Goal: Task Accomplishment & Management: Manage account settings

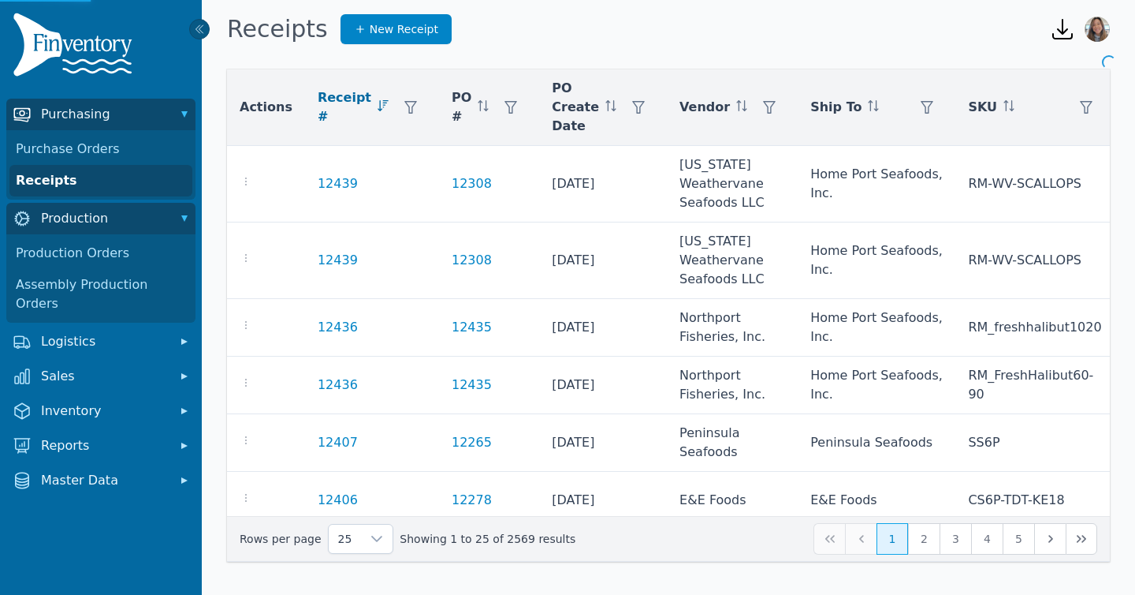
scroll to position [390, 0]
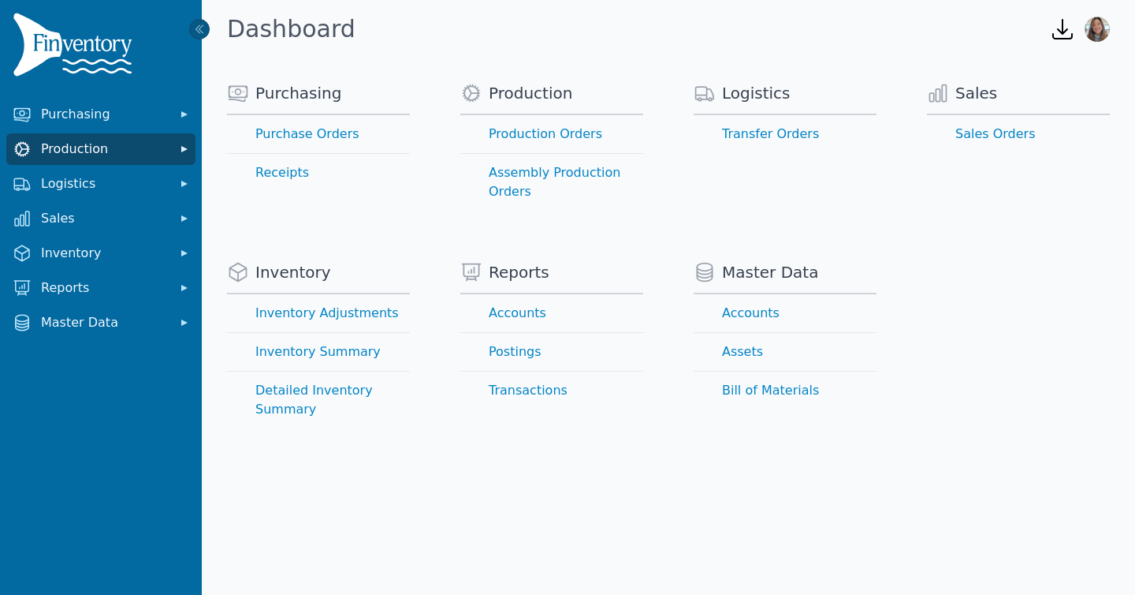
click at [69, 157] on span "Production" at bounding box center [104, 149] width 126 height 19
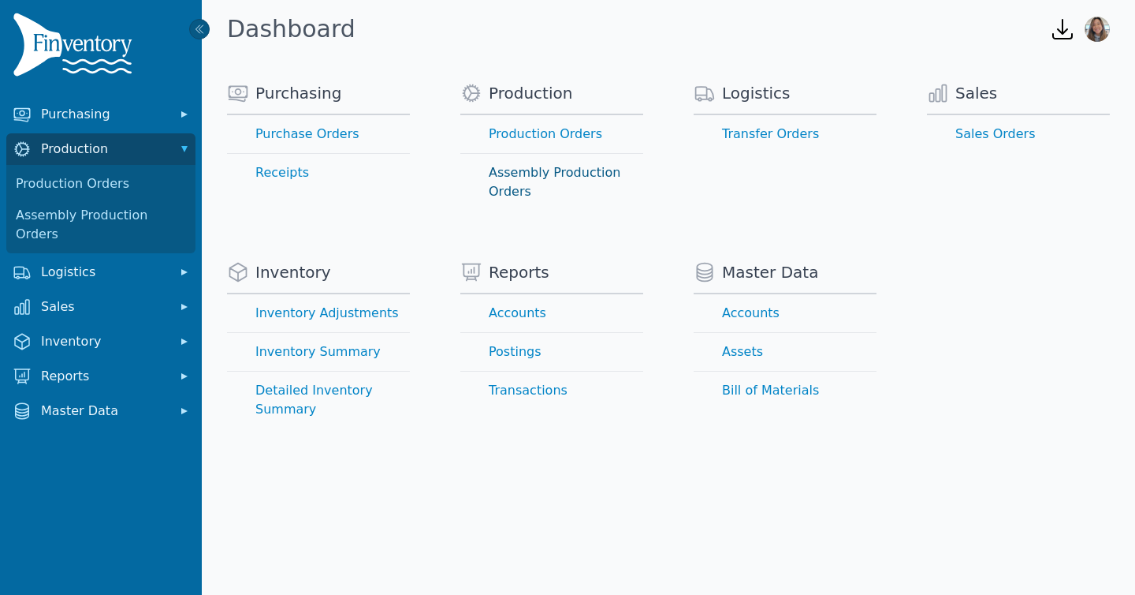
click at [541, 179] on link "Assembly Production Orders" at bounding box center [551, 182] width 183 height 57
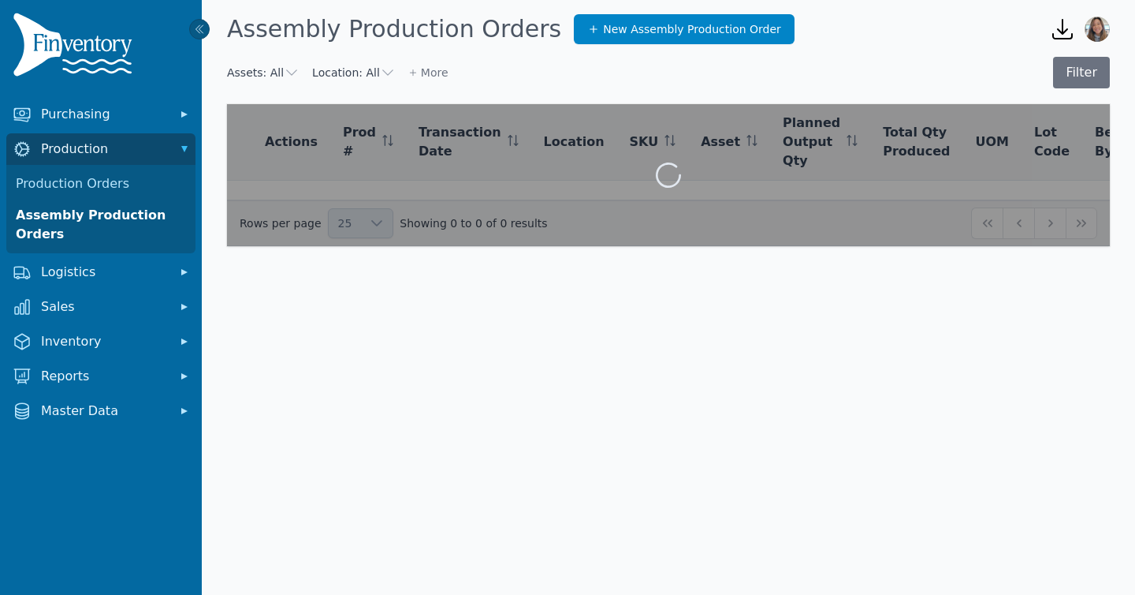
click at [538, 174] on div at bounding box center [668, 175] width 883 height 142
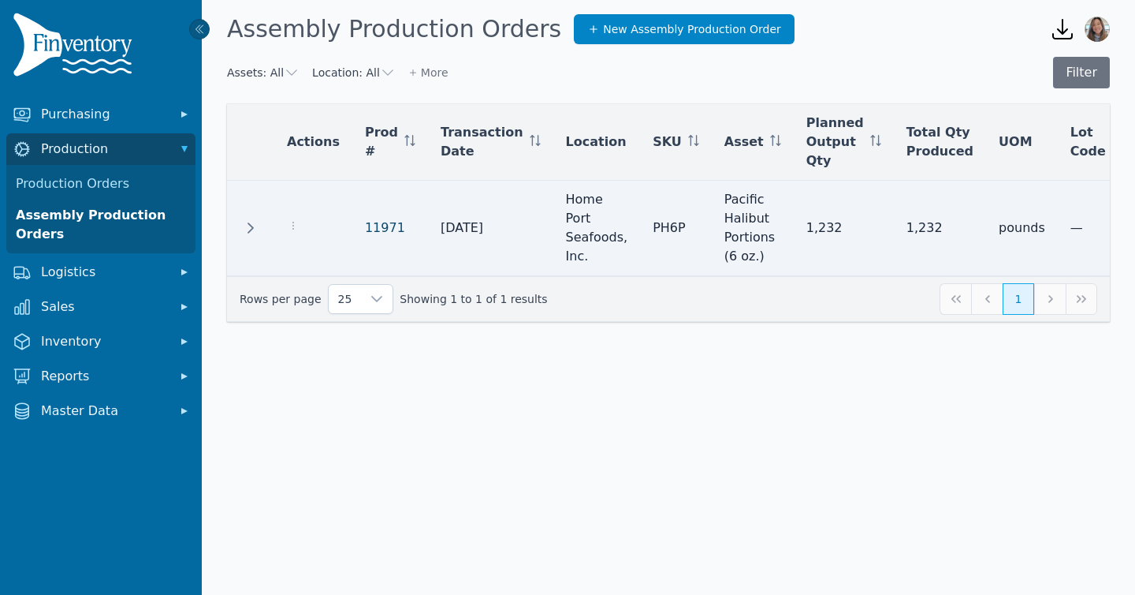
click at [367, 228] on link "11971" at bounding box center [385, 227] width 40 height 15
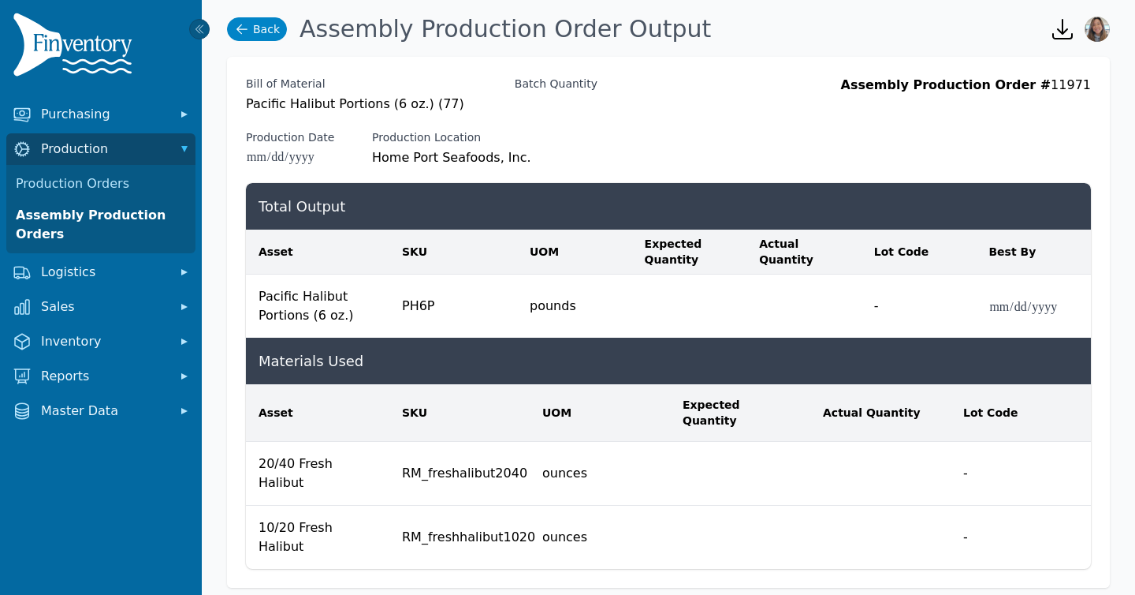
click at [262, 33] on link "Back" at bounding box center [257, 29] width 60 height 24
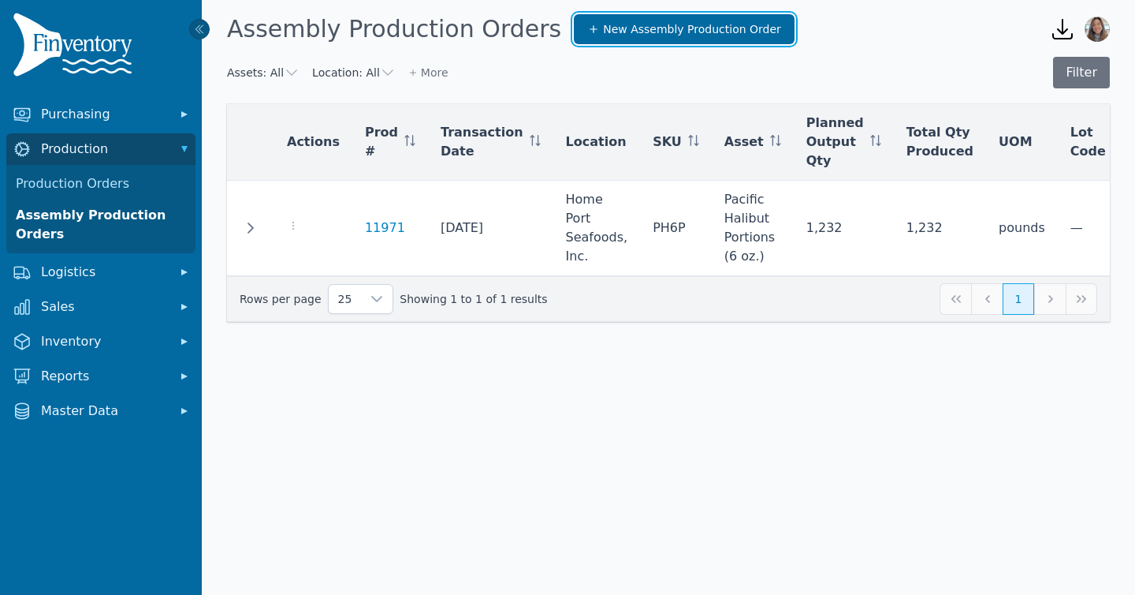
click at [603, 32] on span "New Assembly Production Order" at bounding box center [692, 29] width 178 height 16
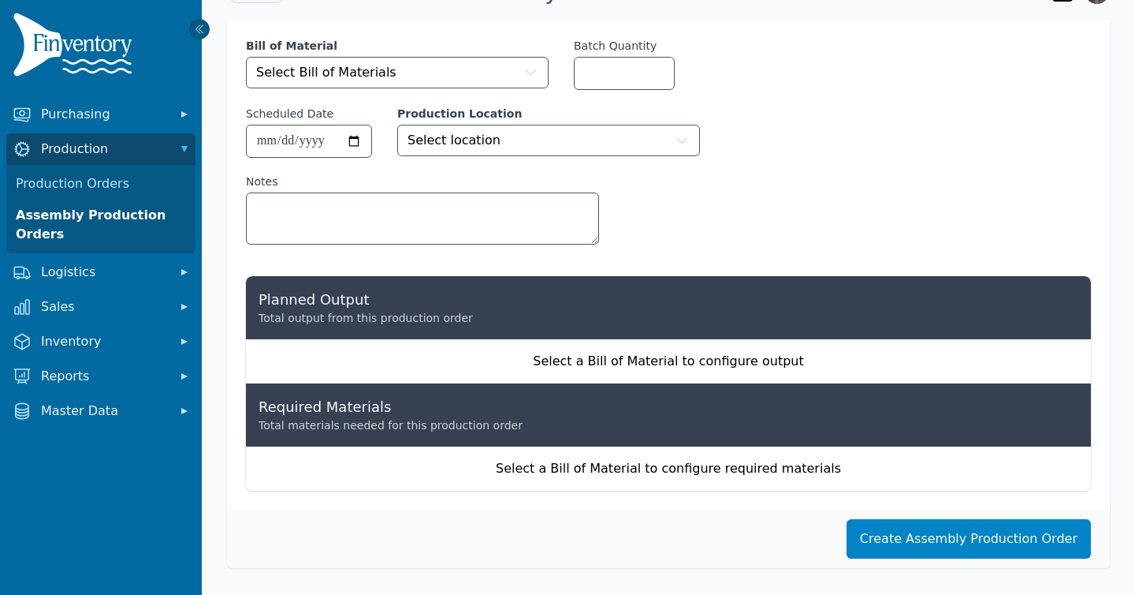
scroll to position [43, 0]
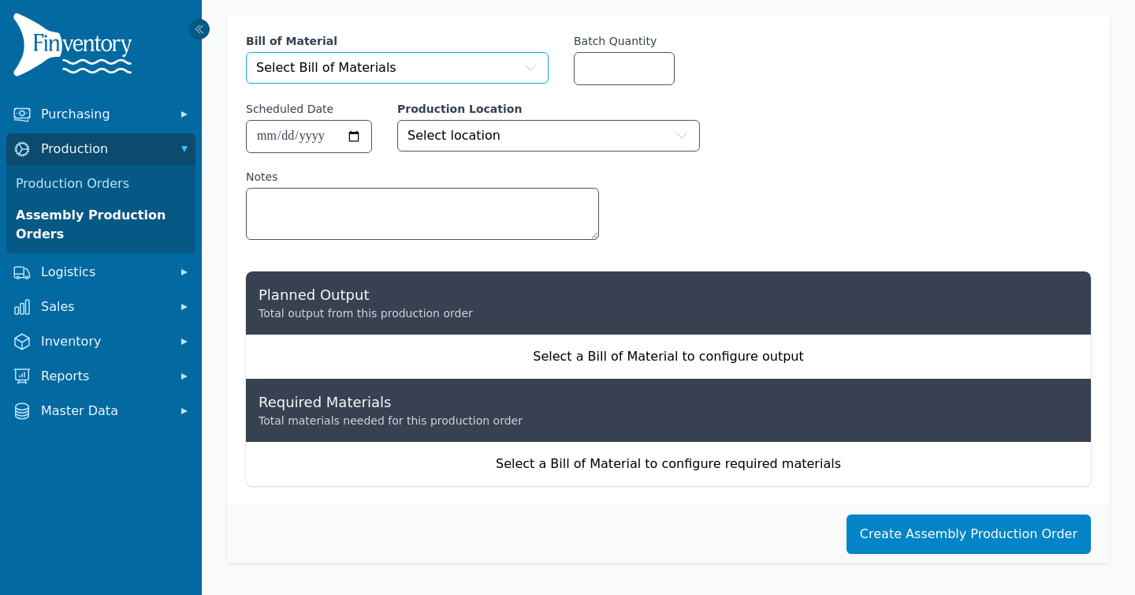
click at [458, 73] on button "Select Bill of Materials" at bounding box center [397, 68] width 303 height 32
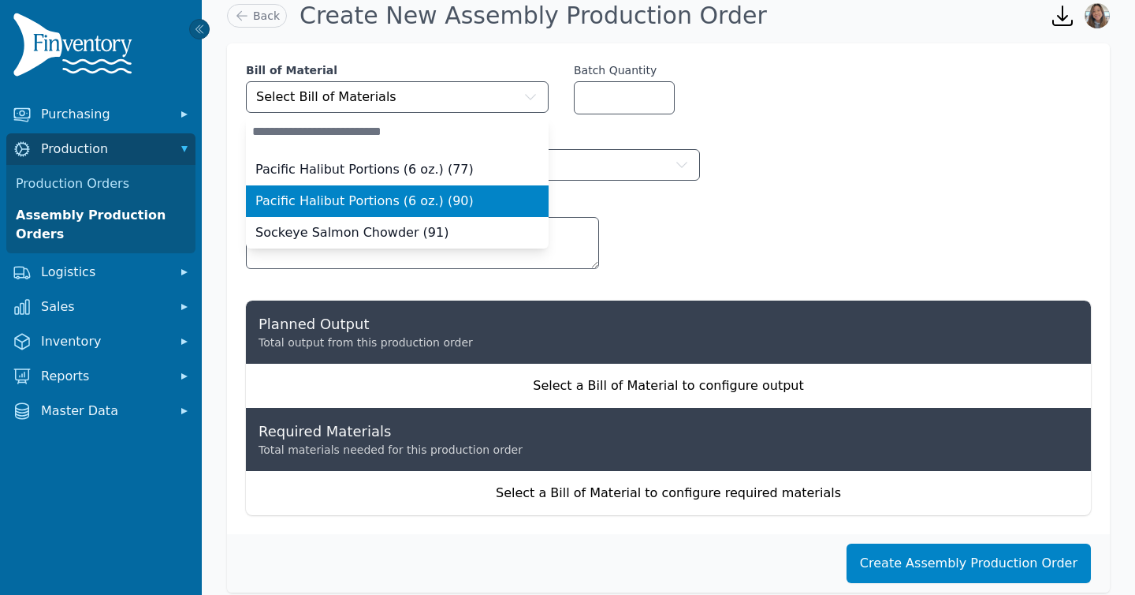
scroll to position [0, 0]
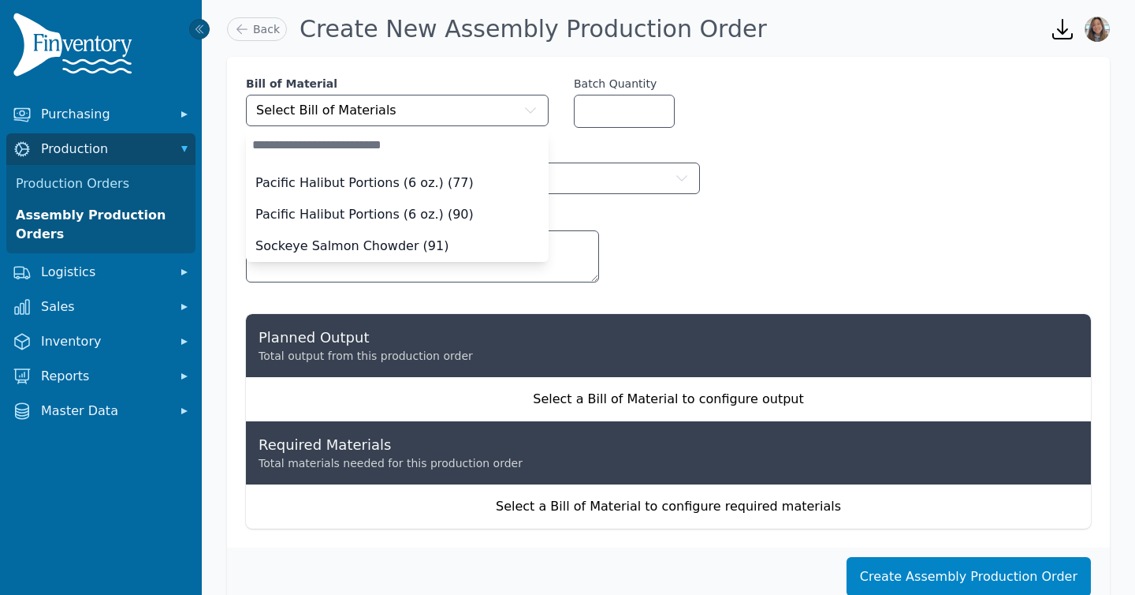
click at [886, 121] on div "**********" at bounding box center [668, 187] width 845 height 222
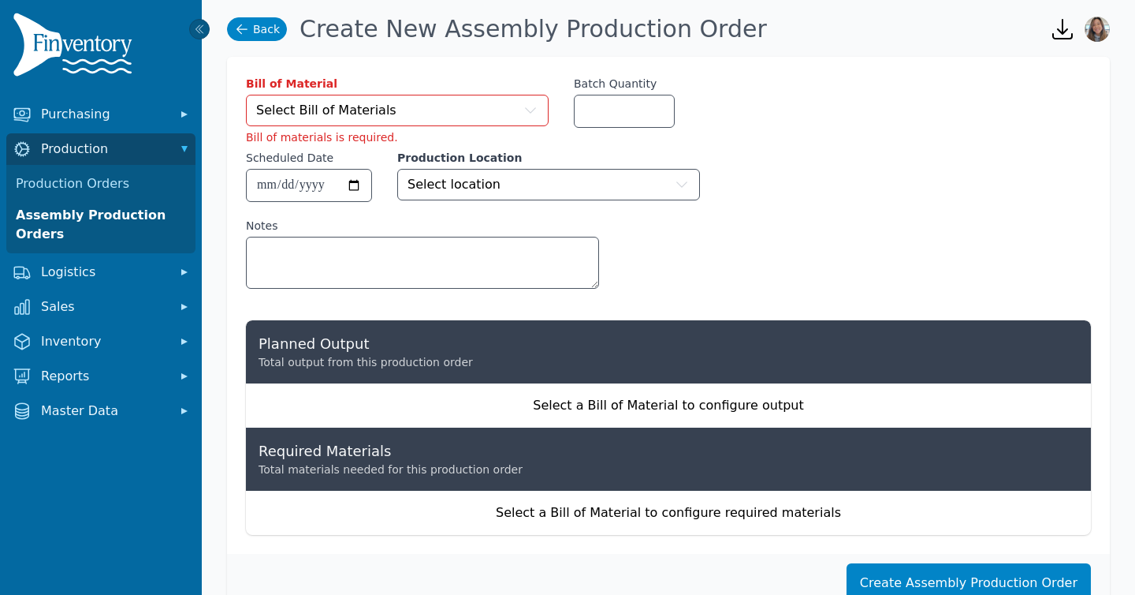
click at [242, 26] on icon at bounding box center [242, 29] width 16 height 16
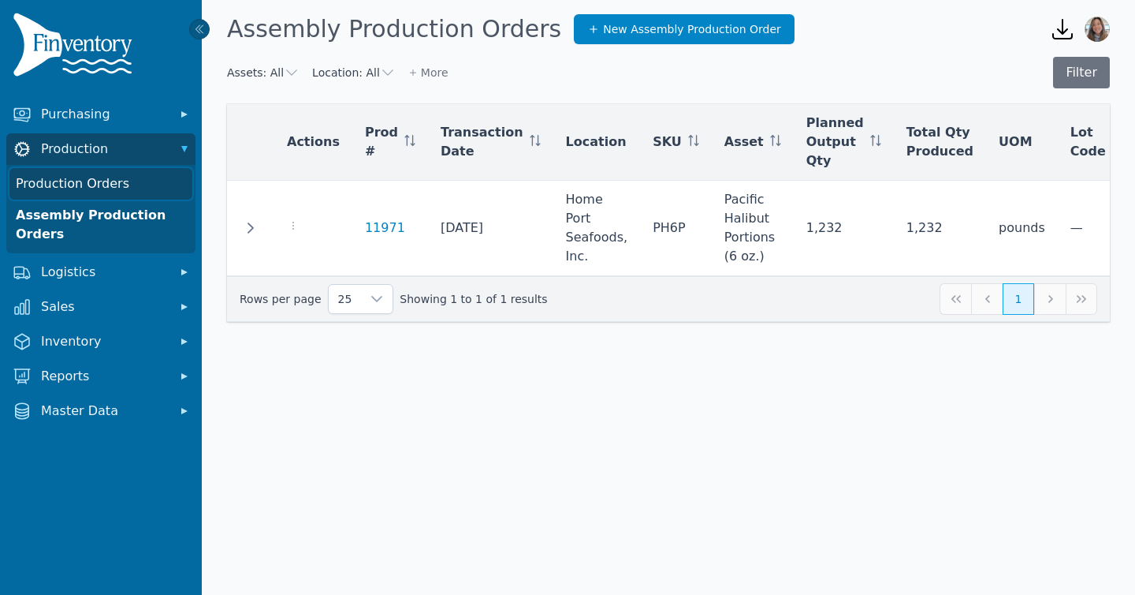
click at [95, 185] on link "Production Orders" at bounding box center [100, 184] width 183 height 32
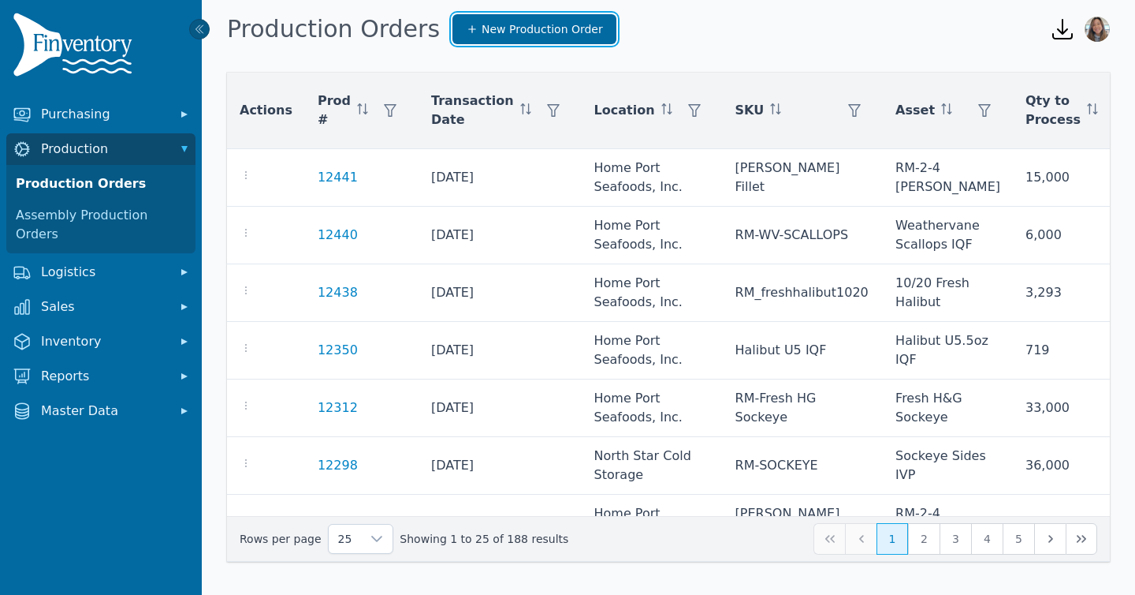
click at [453, 38] on link "New Production Order" at bounding box center [535, 29] width 164 height 30
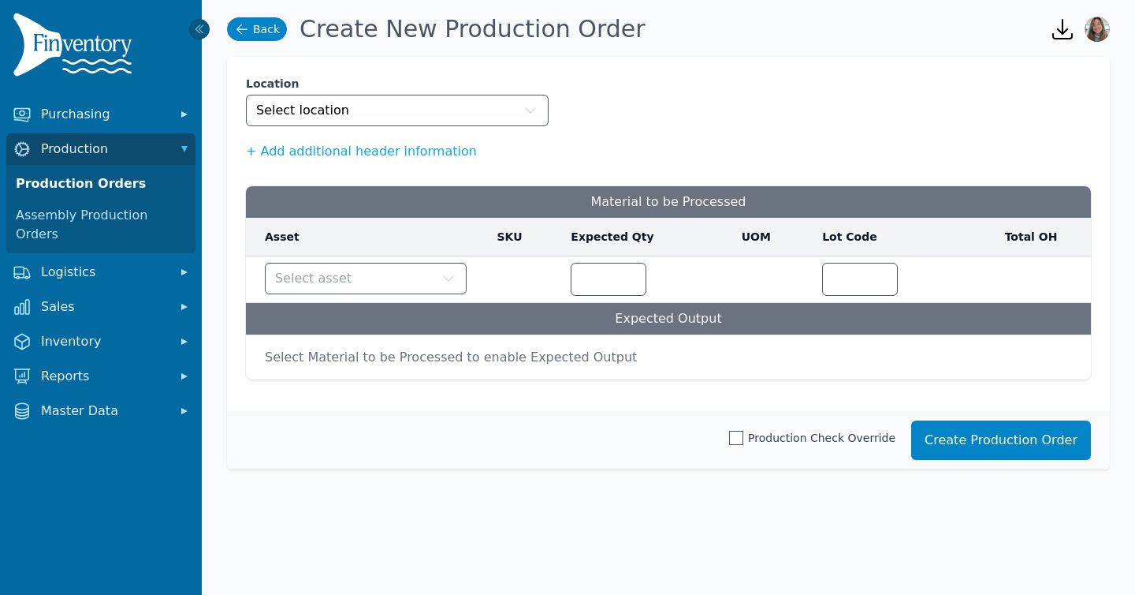
click at [252, 26] on link "Back" at bounding box center [257, 29] width 60 height 24
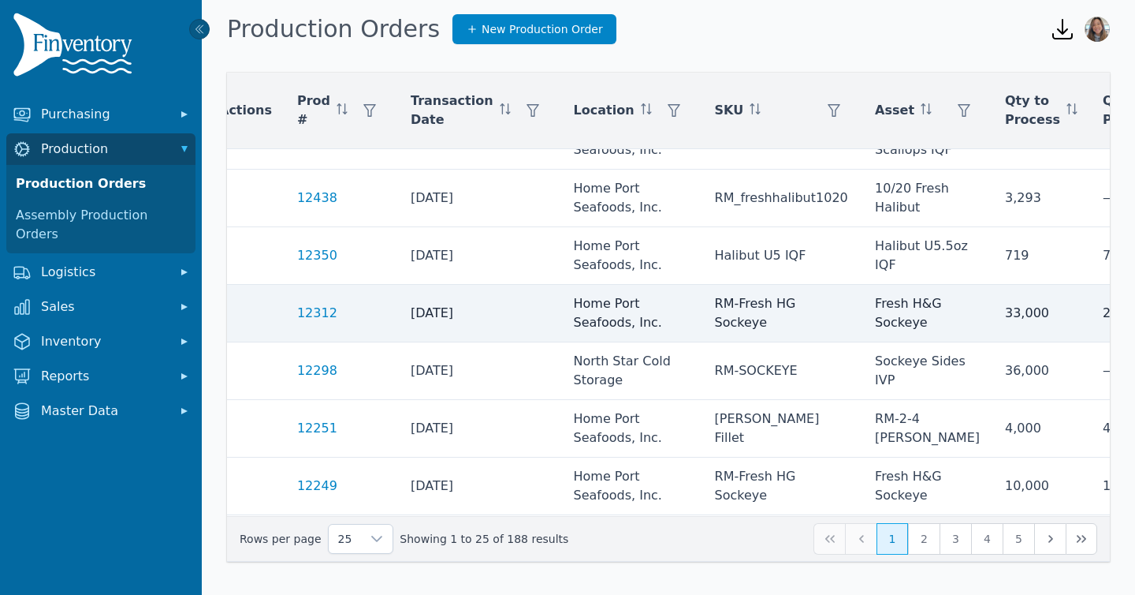
scroll to position [95, 0]
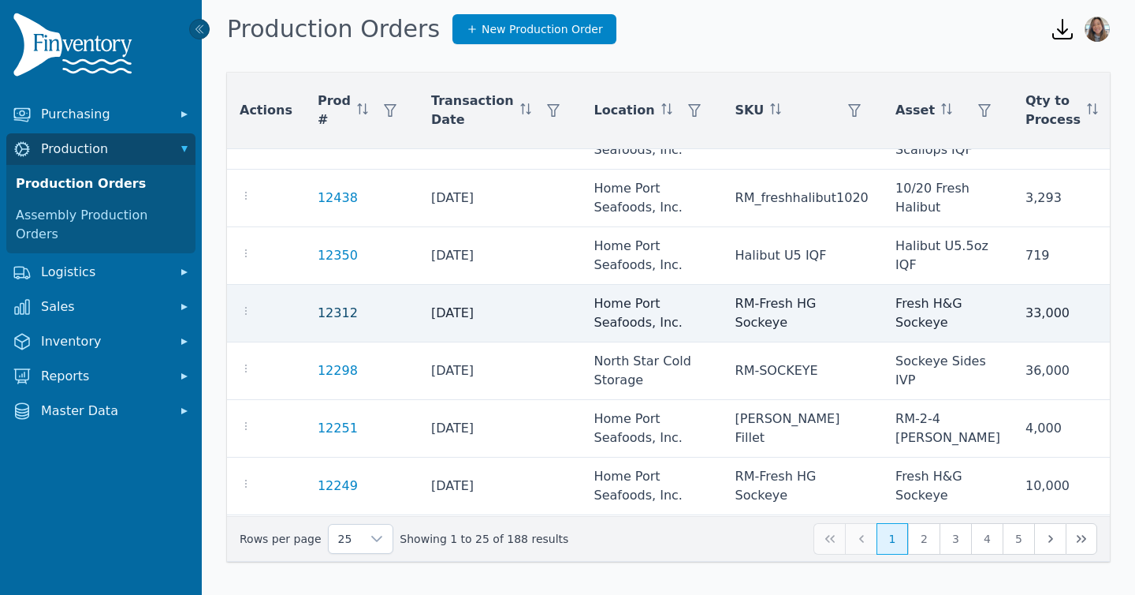
click at [329, 311] on link "12312" at bounding box center [338, 312] width 40 height 15
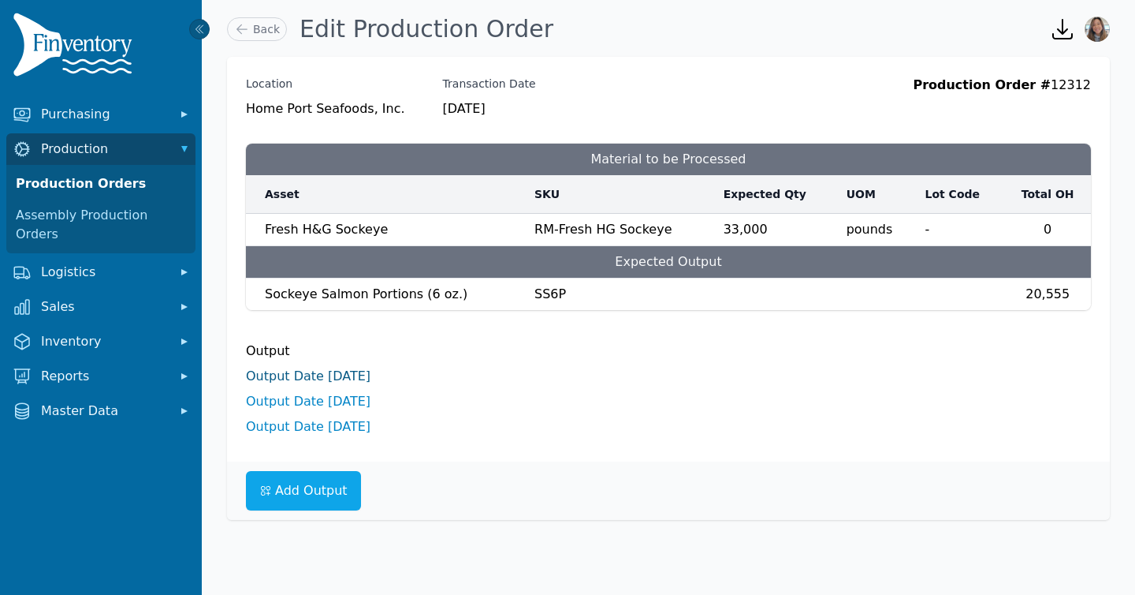
click at [308, 380] on link "Output Date 8/6/2025" at bounding box center [308, 375] width 125 height 15
click at [317, 378] on link "Output Date 8/6/2025" at bounding box center [308, 375] width 125 height 15
click at [247, 31] on icon at bounding box center [242, 29] width 16 height 16
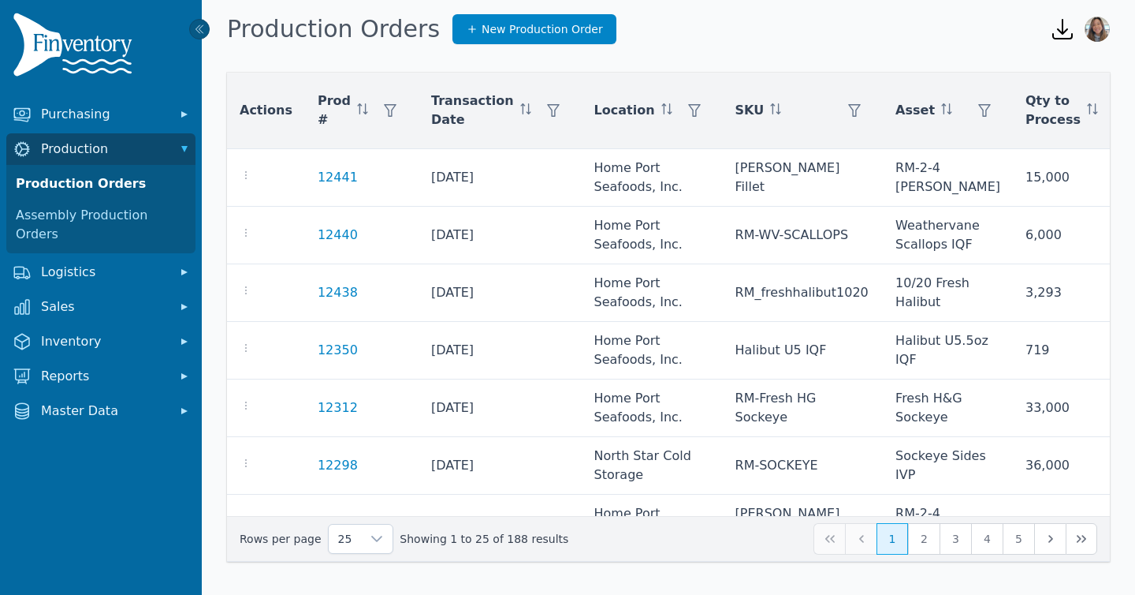
click at [1067, 33] on icon "button" at bounding box center [1062, 29] width 25 height 25
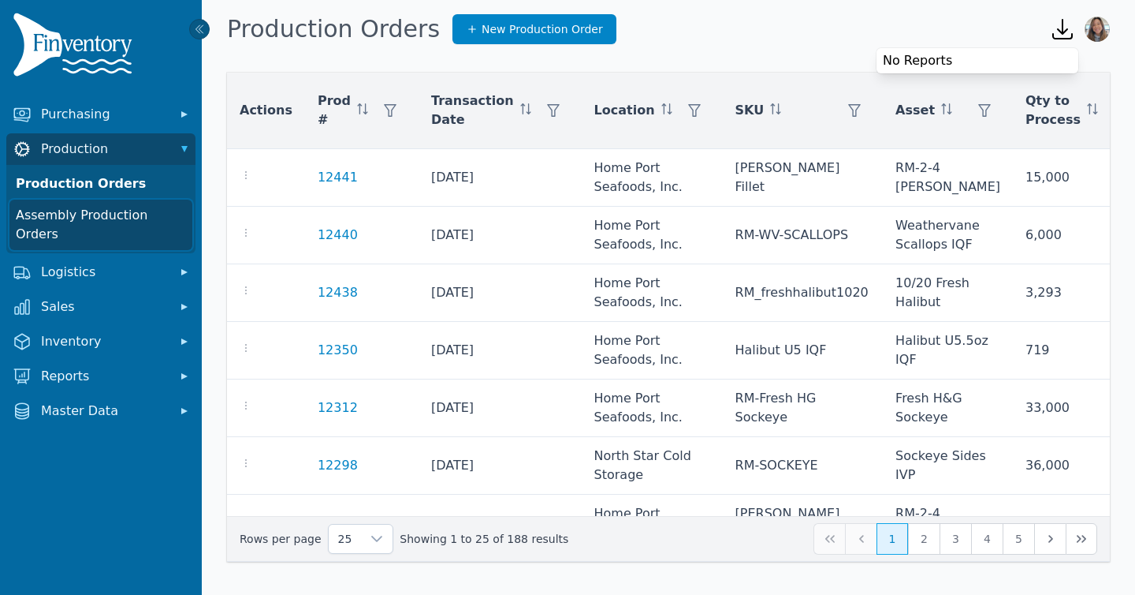
click at [95, 213] on link "Assembly Production Orders" at bounding box center [100, 224] width 183 height 50
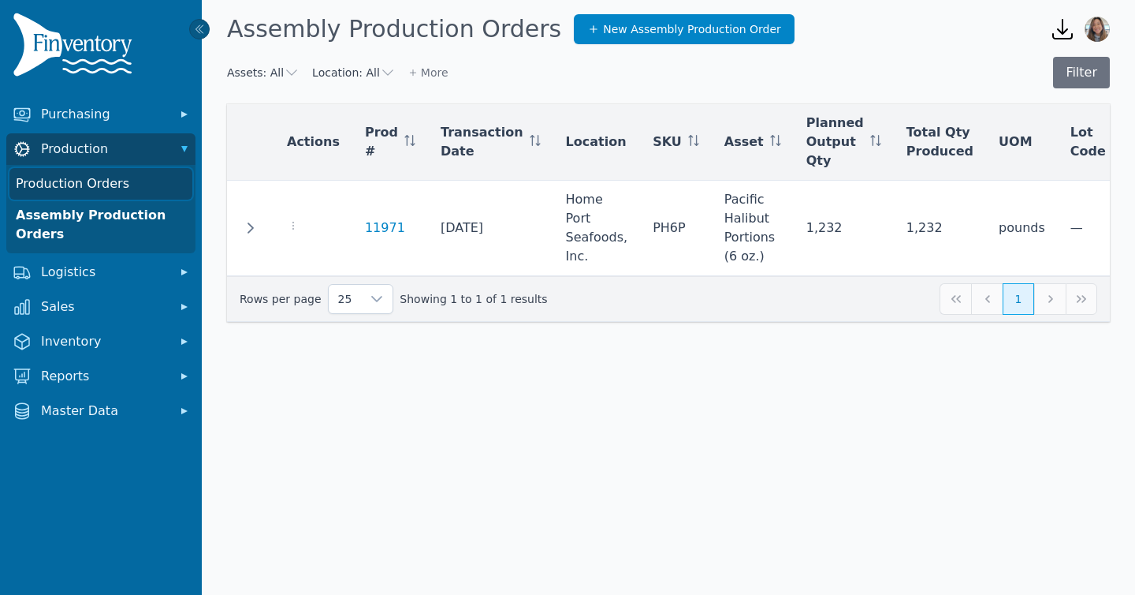
click at [99, 186] on link "Production Orders" at bounding box center [100, 184] width 183 height 32
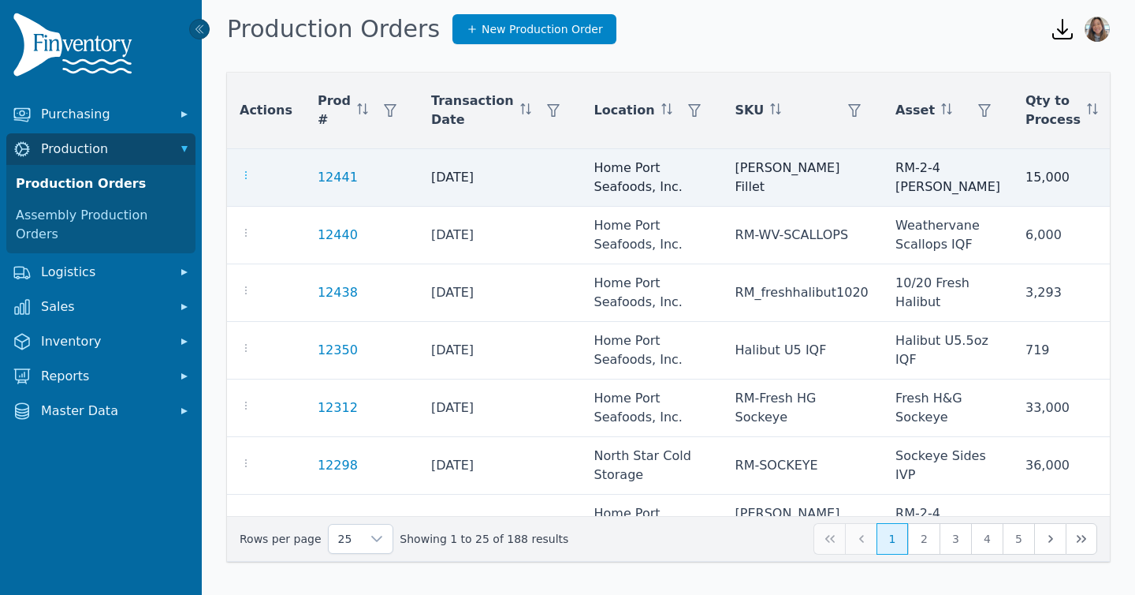
click at [244, 174] on icon "button" at bounding box center [246, 175] width 13 height 13
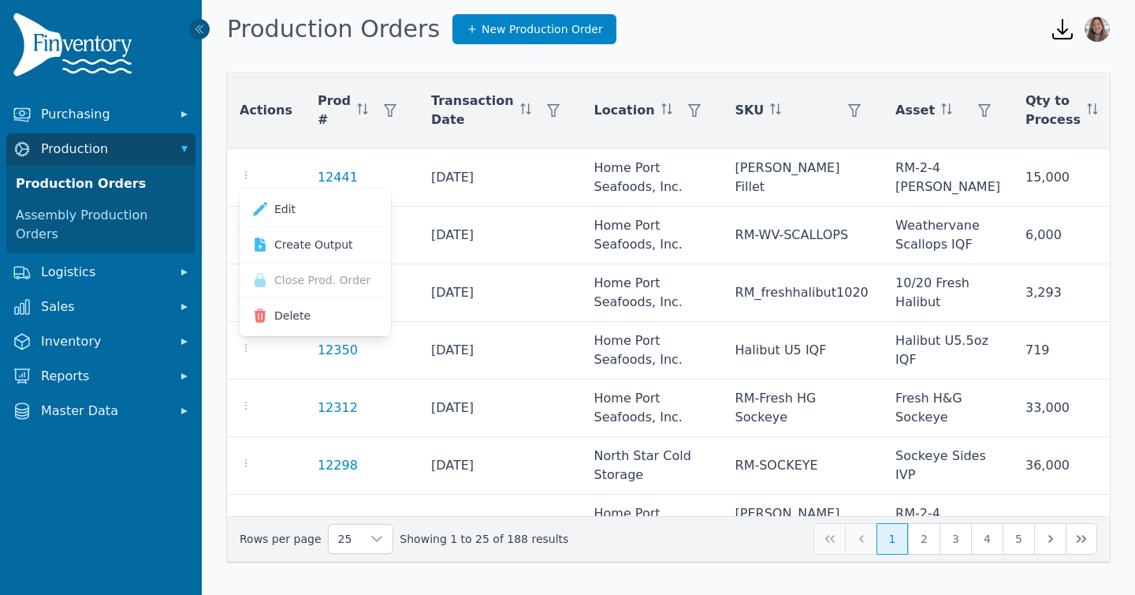
click at [768, 59] on div "Actions Prod # Transaction Date Location SKU Asset Qty to Process Quantity Proc…" at bounding box center [669, 318] width 934 height 536
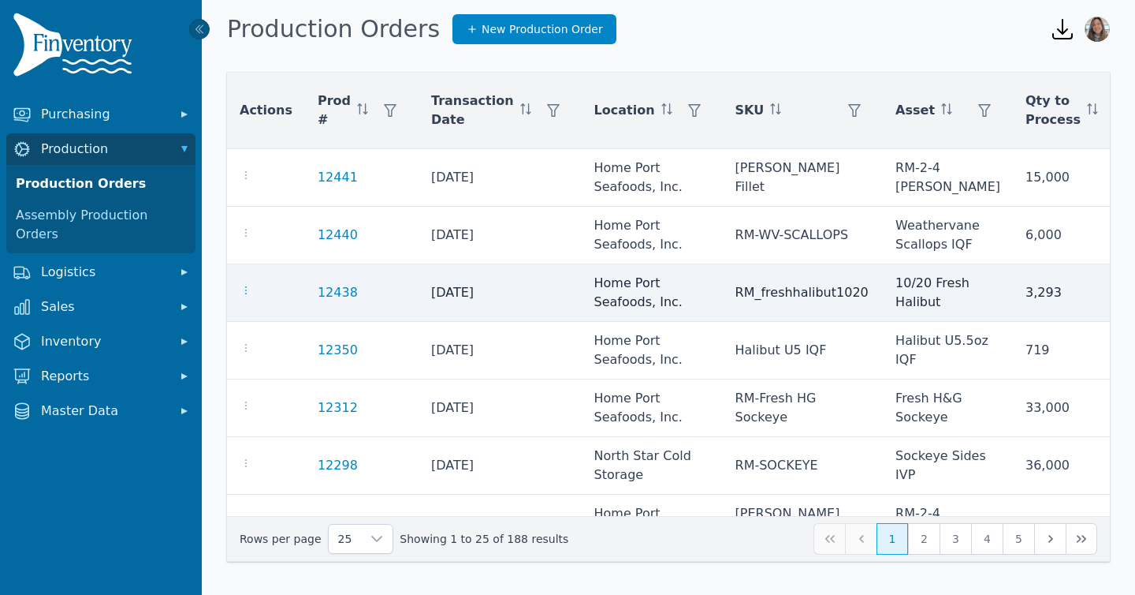
click at [240, 289] on icon "button" at bounding box center [246, 290] width 13 height 13
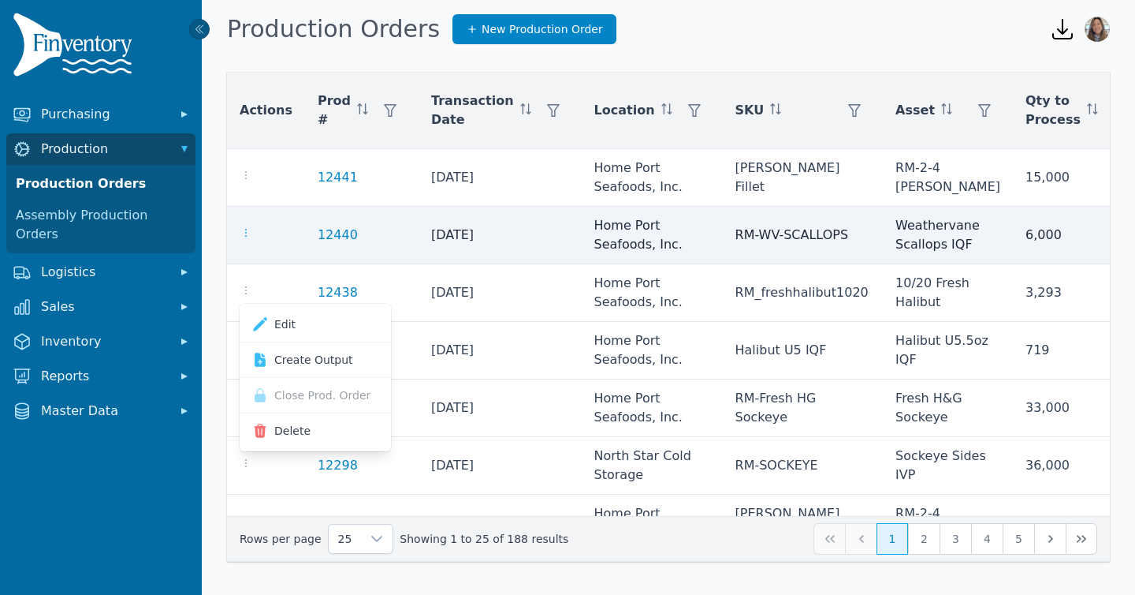
click at [246, 237] on icon "button" at bounding box center [246, 233] width 2 height 8
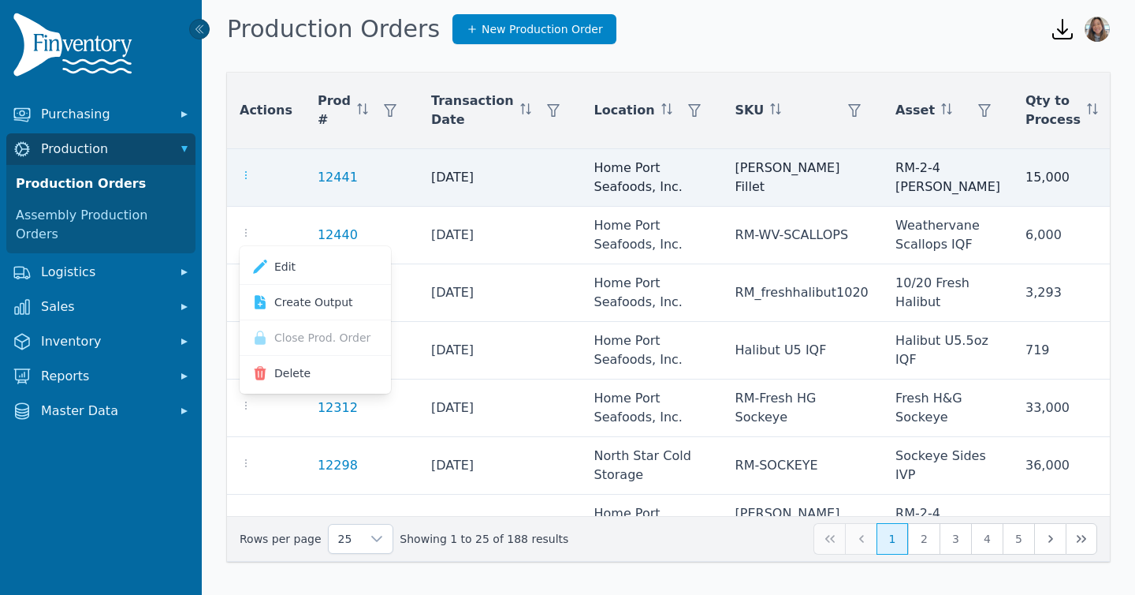
click at [247, 175] on icon "button" at bounding box center [246, 175] width 13 height 13
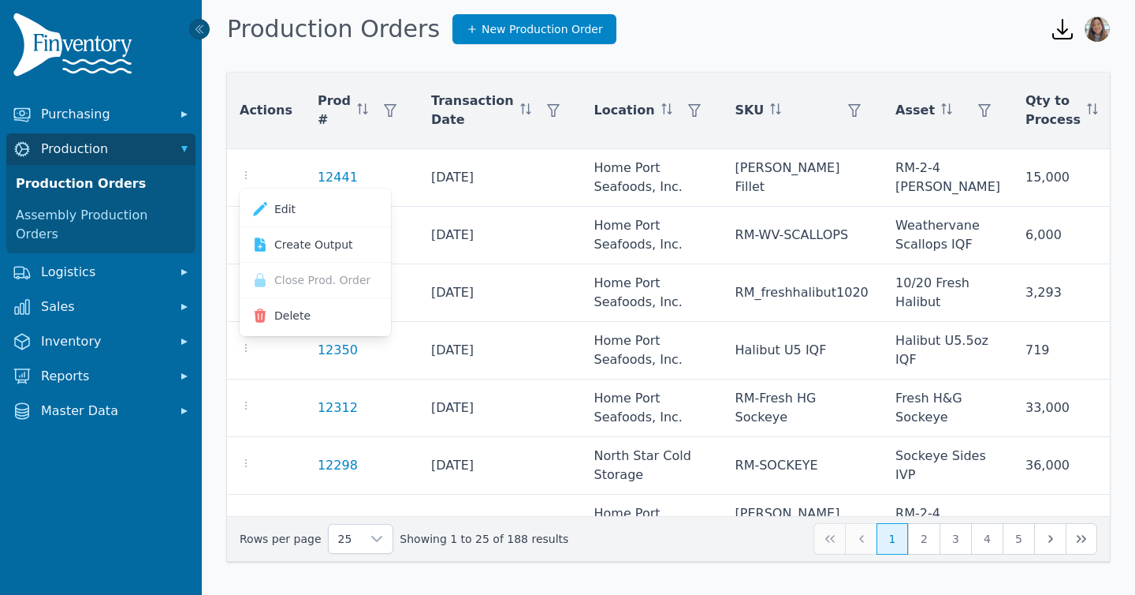
click at [767, 31] on div "Production Orders New Production Order" at bounding box center [629, 29] width 804 height 43
